Goal: Information Seeking & Learning: Learn about a topic

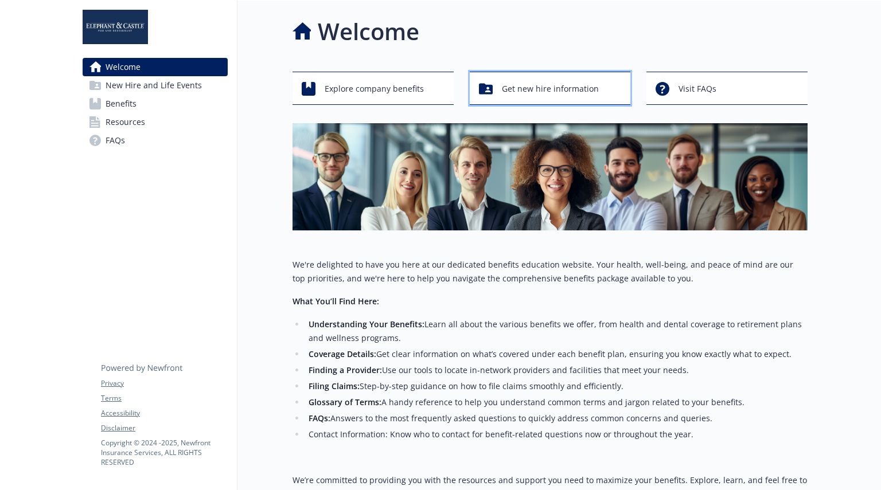
click at [572, 88] on span "Get new hire information" at bounding box center [550, 89] width 97 height 22
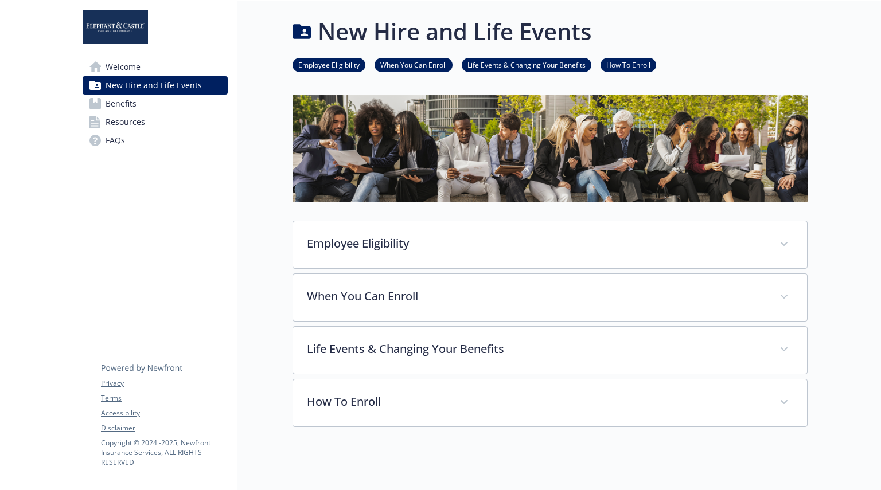
click at [102, 106] on link "Benefits" at bounding box center [155, 104] width 145 height 18
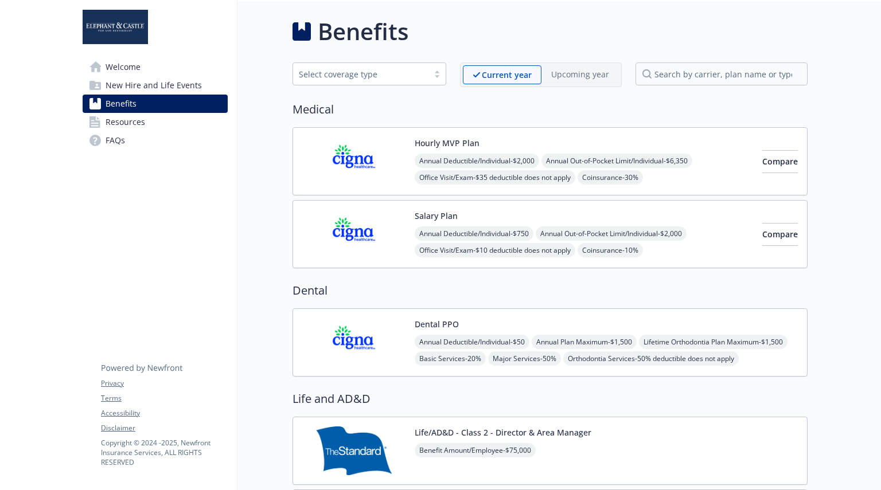
click at [118, 122] on span "Resources" at bounding box center [126, 122] width 40 height 18
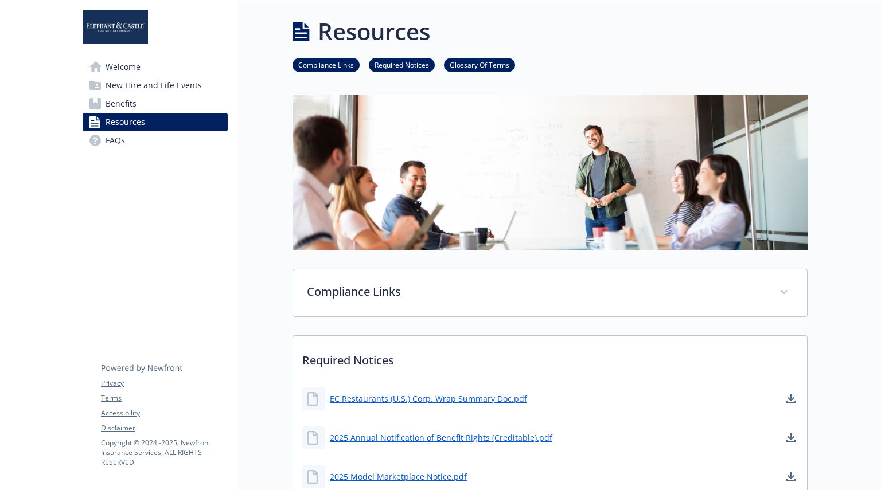
click at [116, 69] on span "Welcome" at bounding box center [123, 67] width 35 height 18
